Goal: Information Seeking & Learning: Learn about a topic

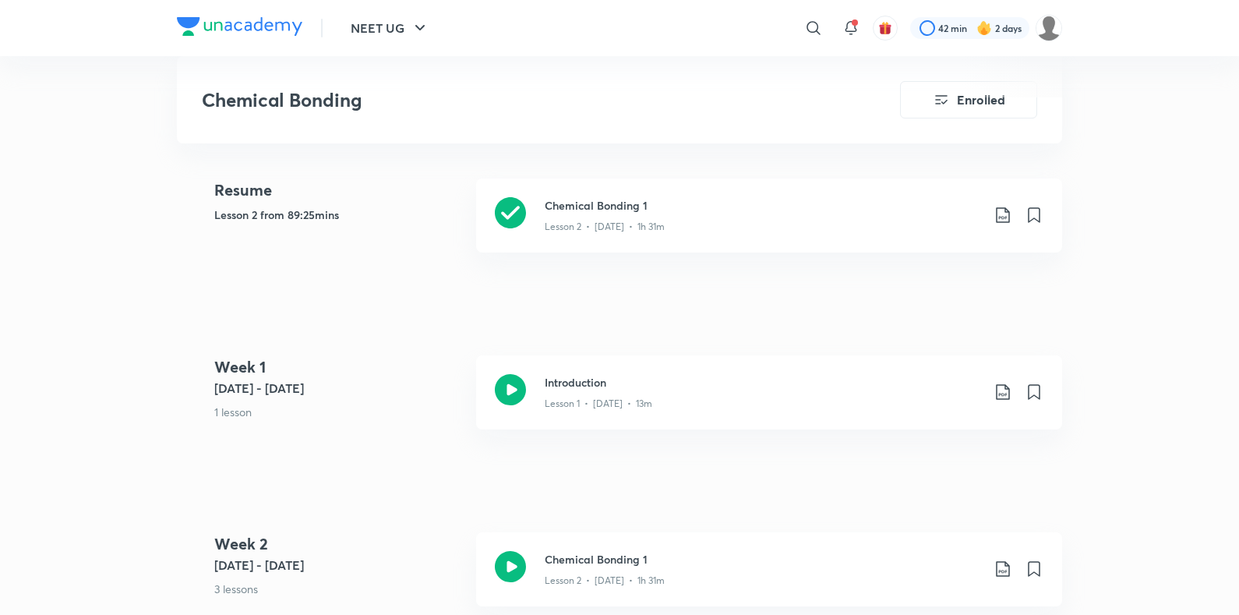
scroll to position [683, 0]
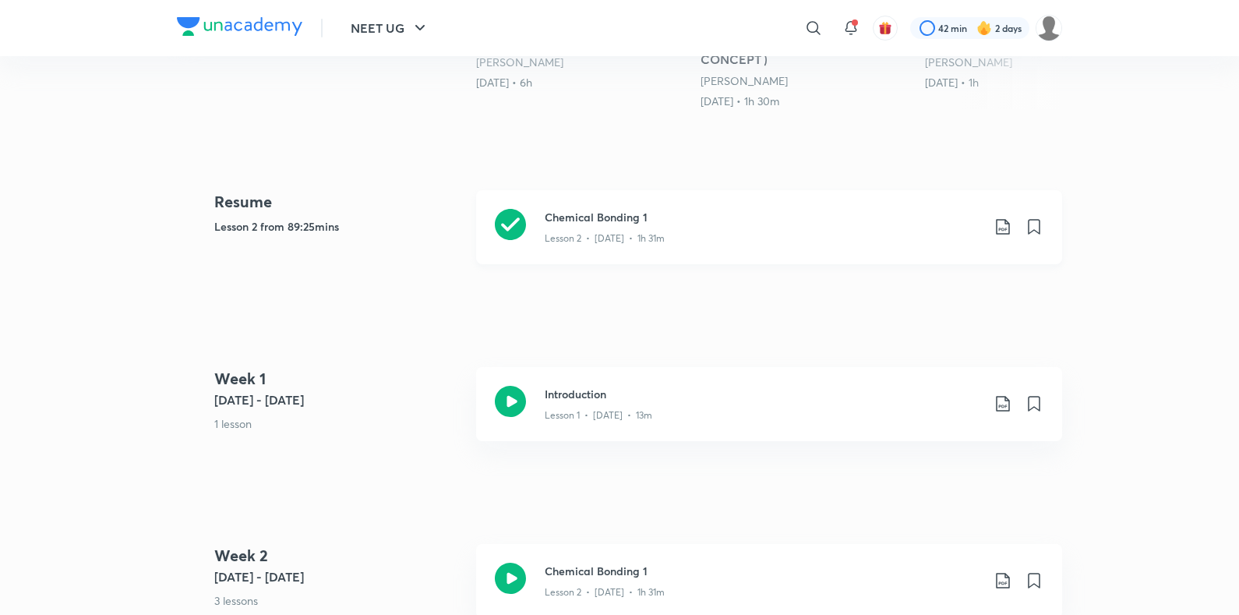
click at [571, 225] on div "Lesson 2 • [DATE] • 1h 31m" at bounding box center [763, 235] width 436 height 20
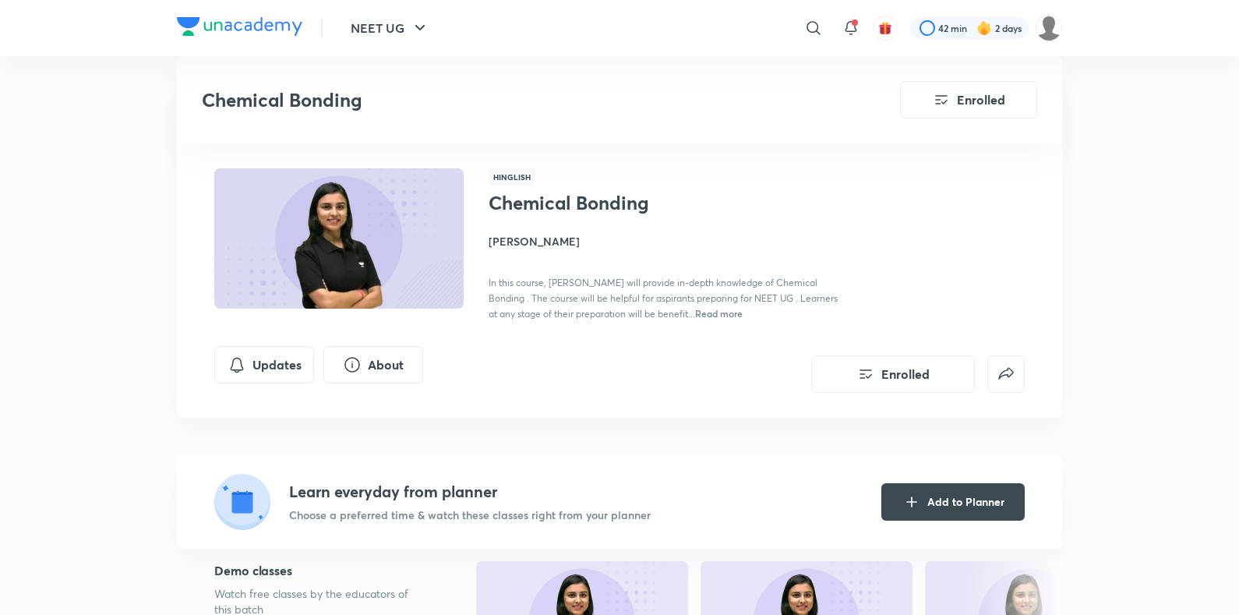
scroll to position [391, 0]
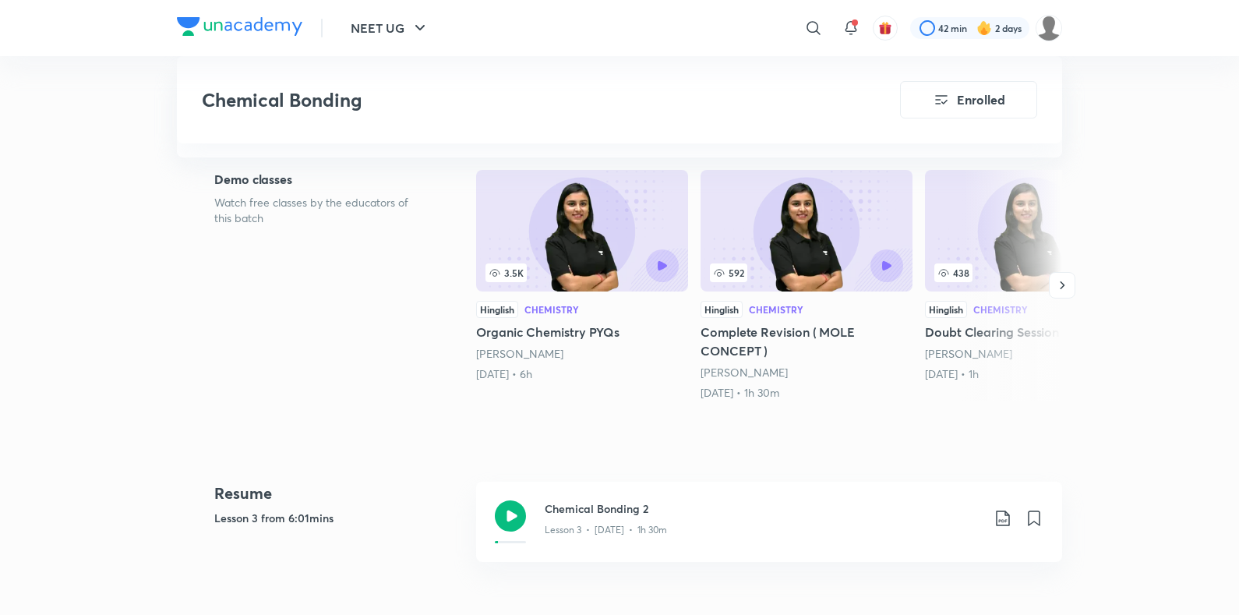
click at [648, 521] on div "Lesson 3 • [DATE] • 1h 30m" at bounding box center [763, 527] width 436 height 20
